Goal: Register for event/course

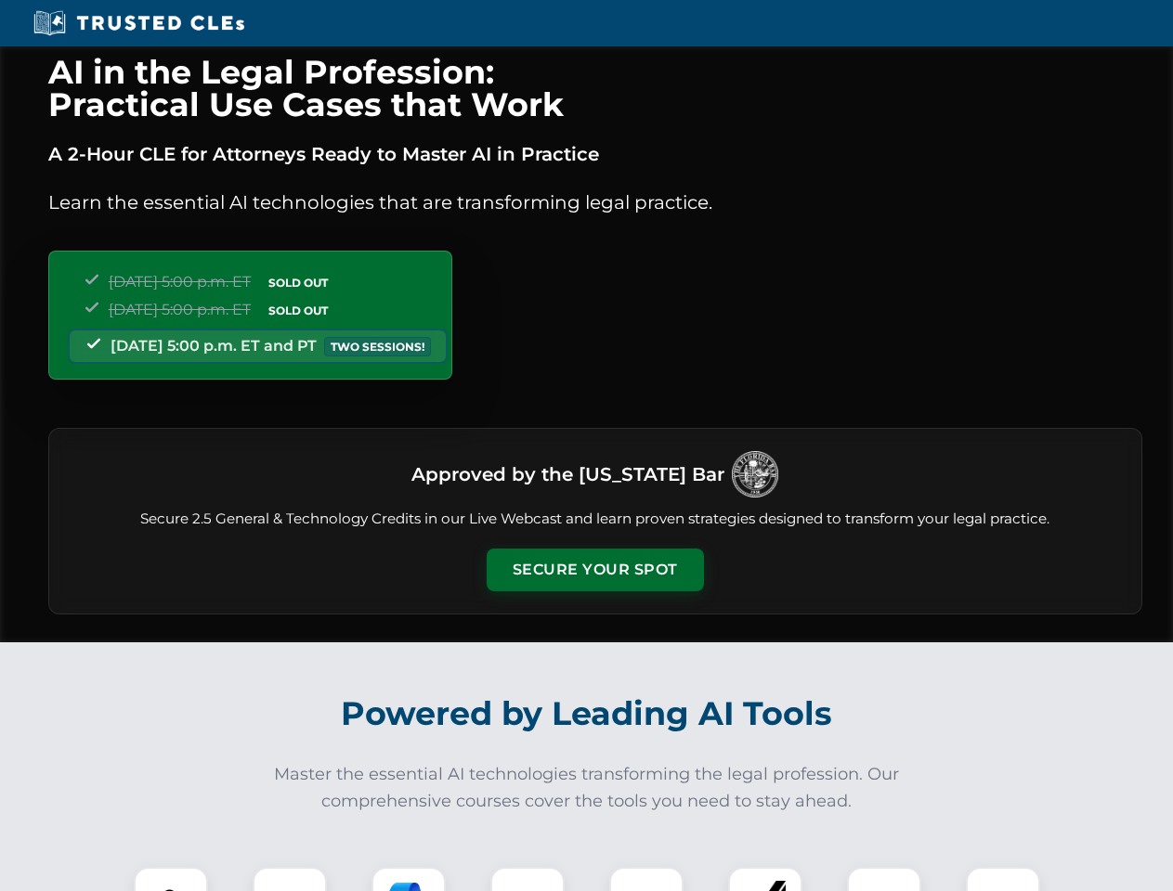
click at [594, 570] on button "Secure Your Spot" at bounding box center [595, 570] width 217 height 43
click at [171, 879] on img at bounding box center [171, 904] width 54 height 54
click at [290, 879] on div at bounding box center [290, 904] width 74 height 74
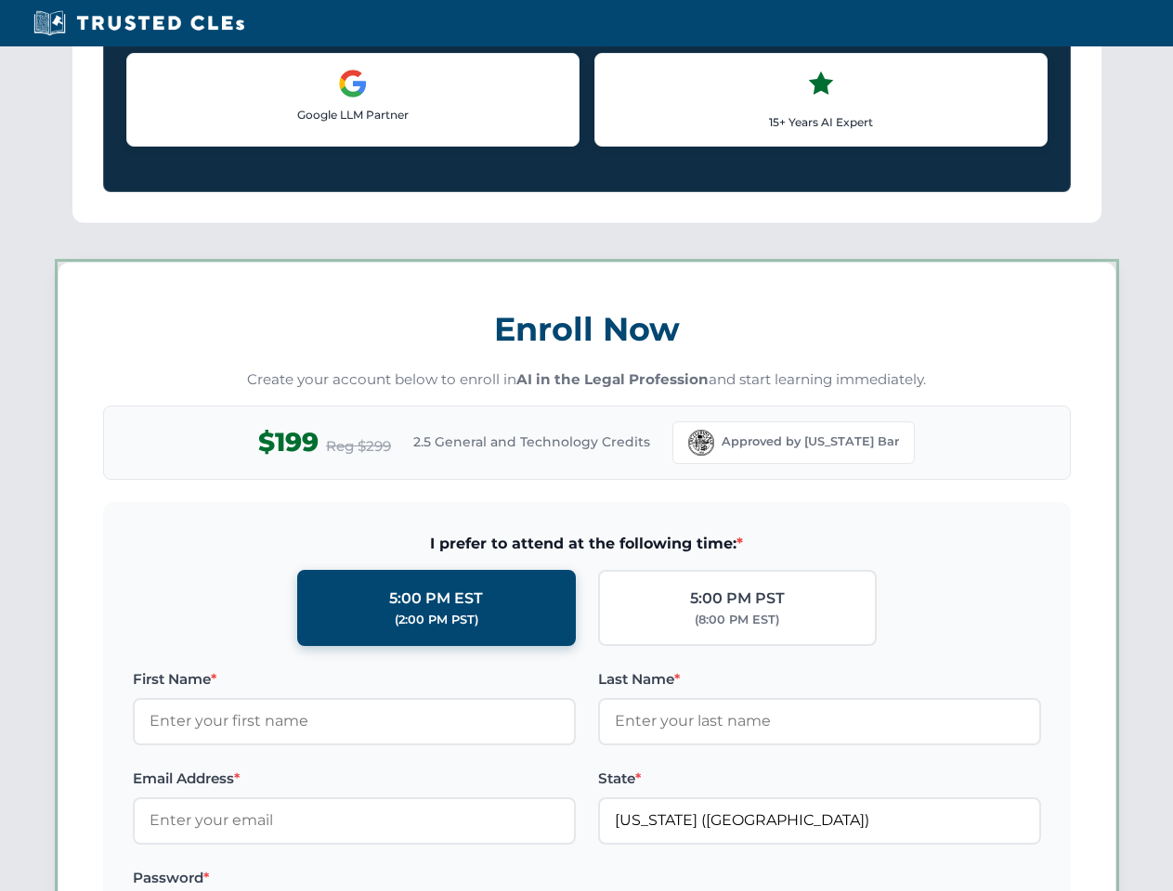
click at [527, 879] on label "Password *" at bounding box center [354, 878] width 443 height 22
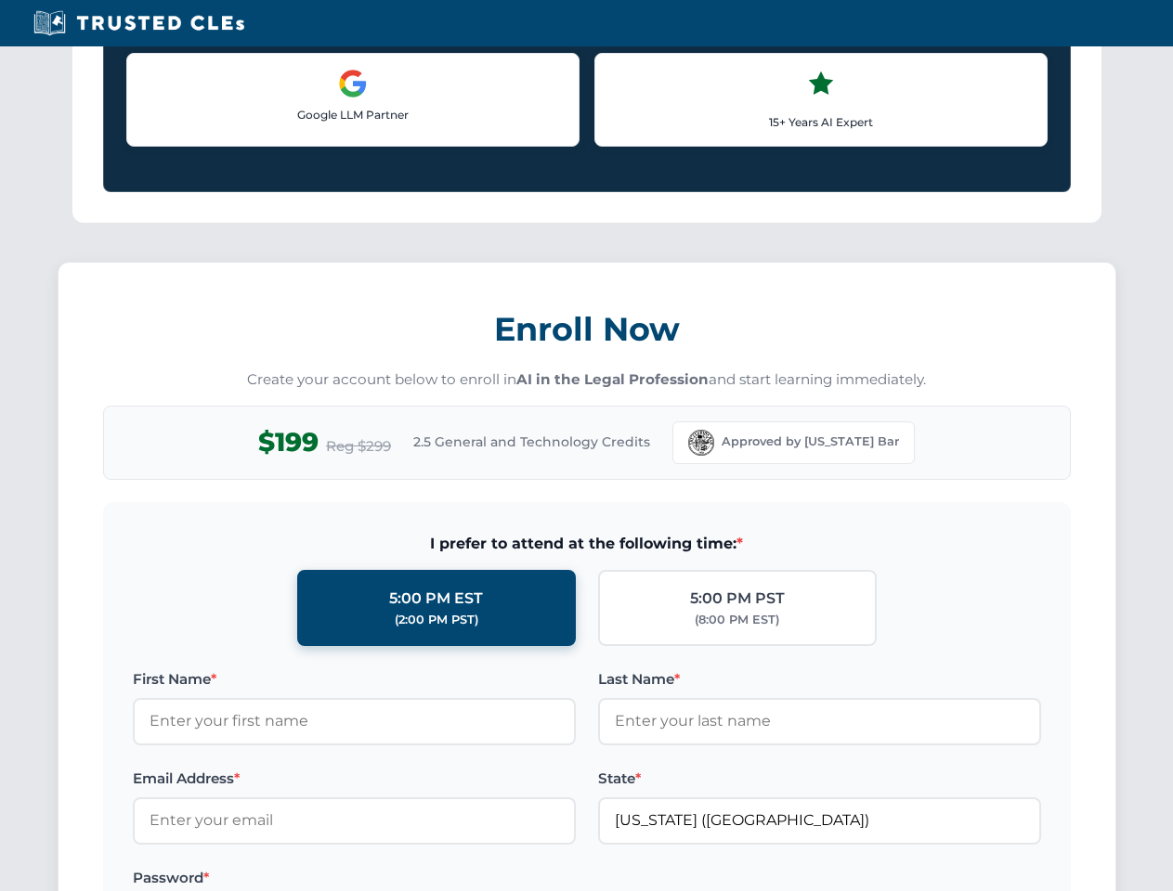
scroll to position [1823, 0]
